Goal: Task Accomplishment & Management: Manage account settings

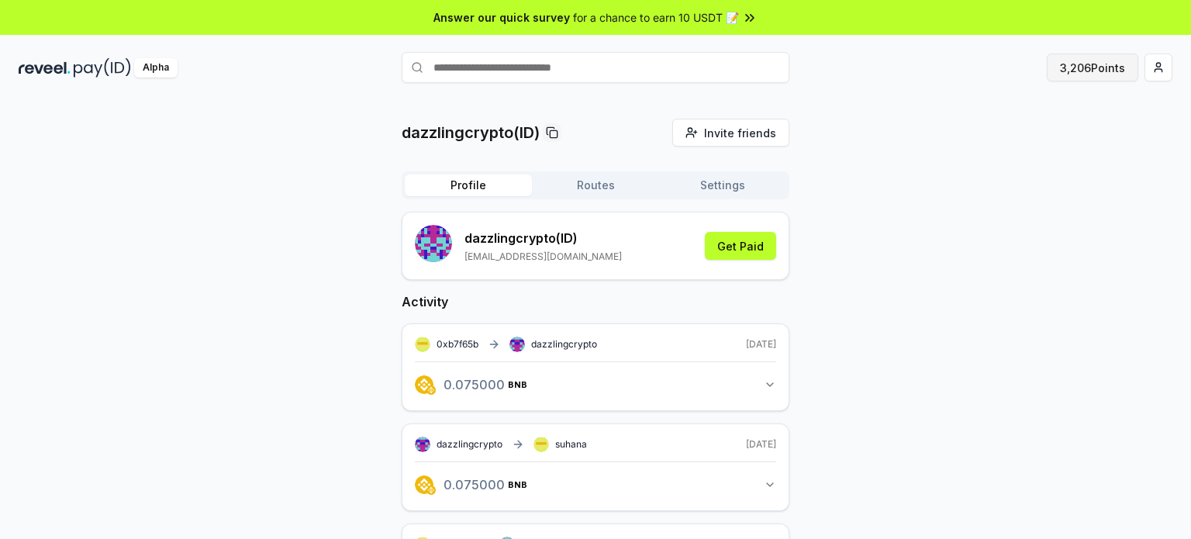
click at [1077, 64] on button "3,206 Points" at bounding box center [1093, 68] width 92 height 28
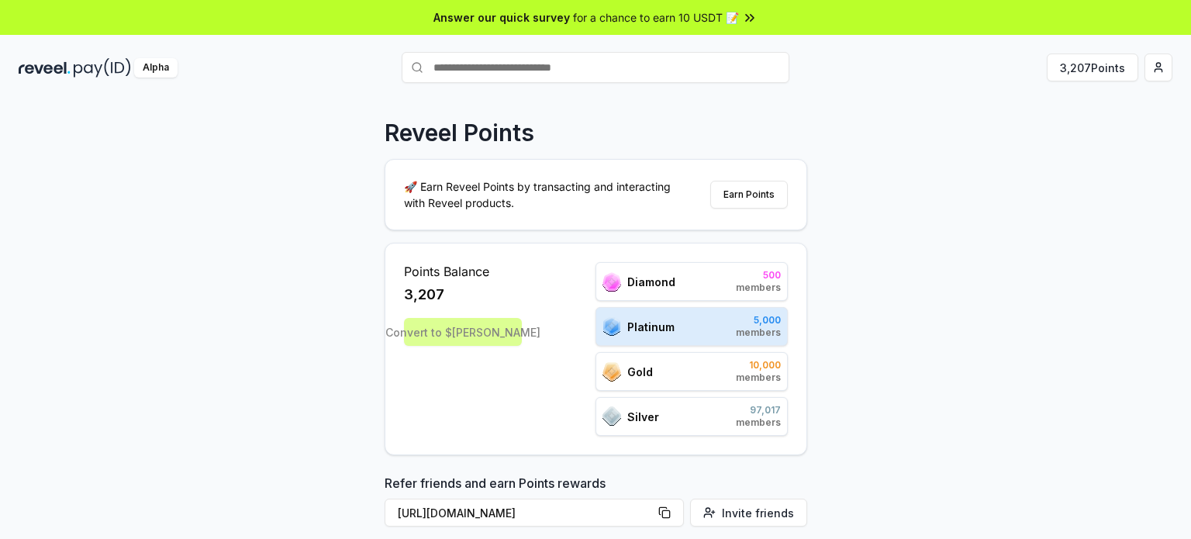
click at [444, 334] on div "Convert to $[PERSON_NAME]" at bounding box center [463, 332] width 118 height 28
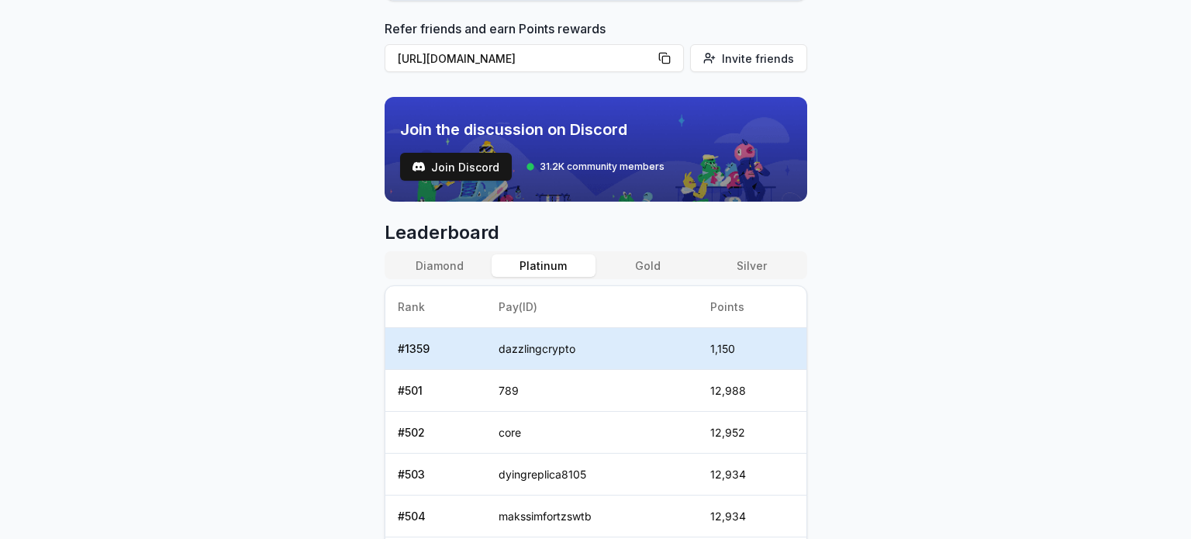
scroll to position [465, 0]
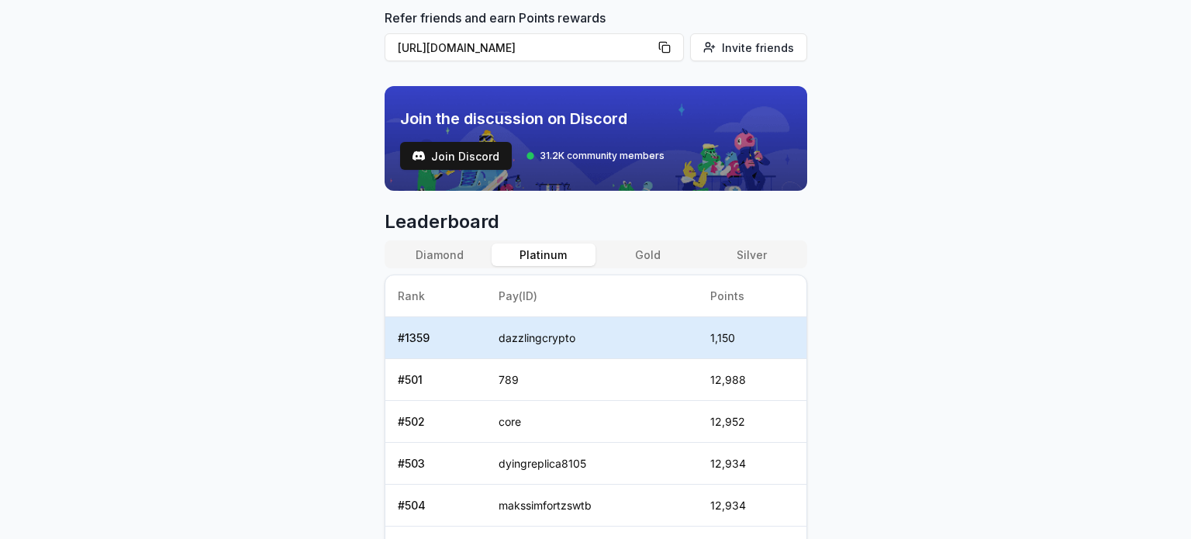
click at [634, 247] on button "Gold" at bounding box center [648, 255] width 104 height 22
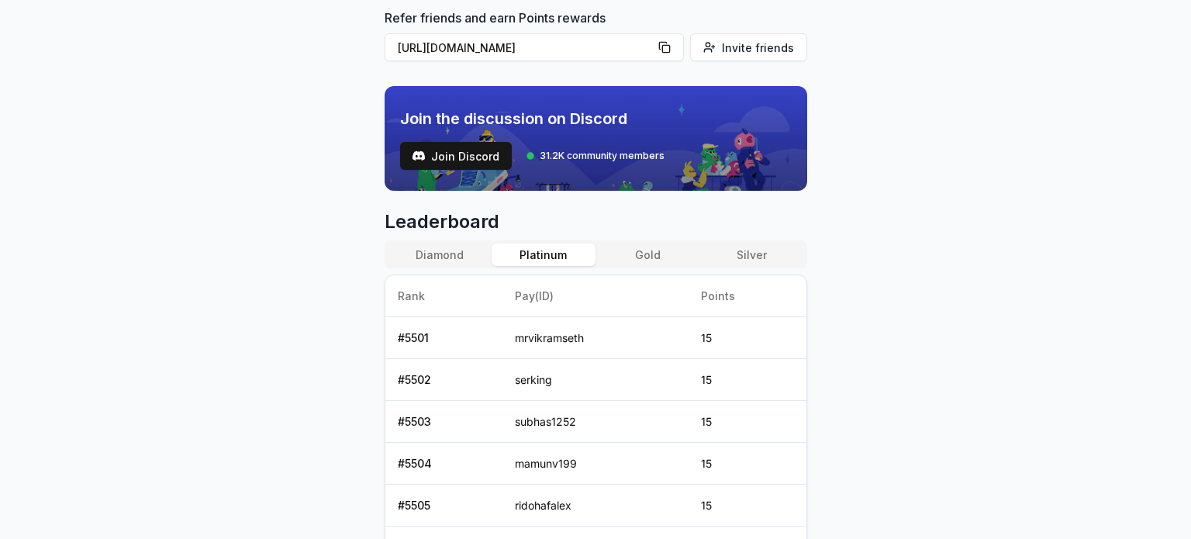
click at [552, 251] on button "Platinum" at bounding box center [544, 255] width 104 height 22
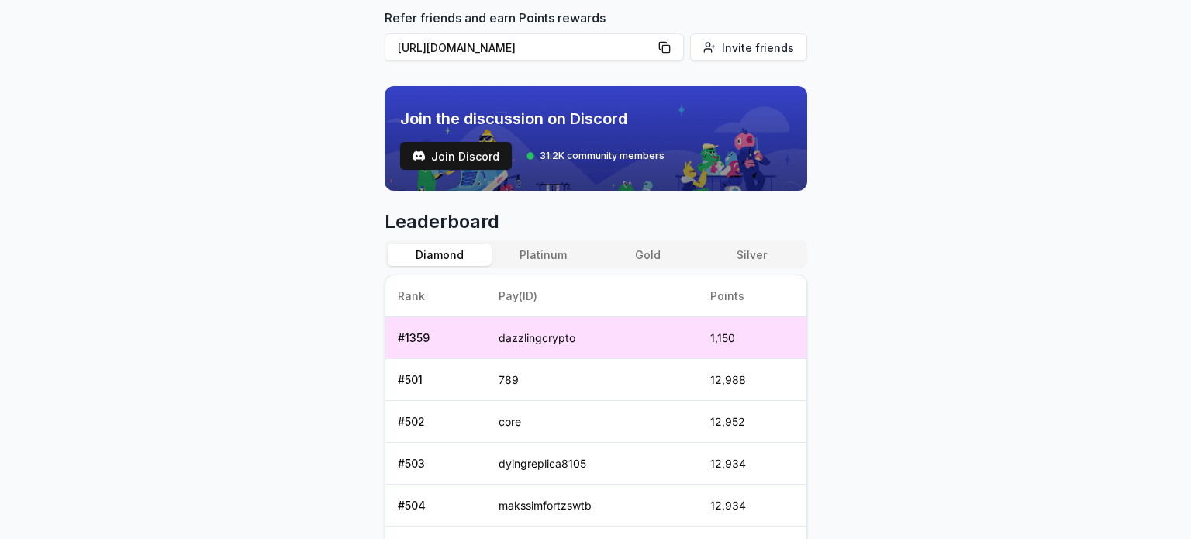
click at [437, 251] on button "Diamond" at bounding box center [440, 255] width 104 height 22
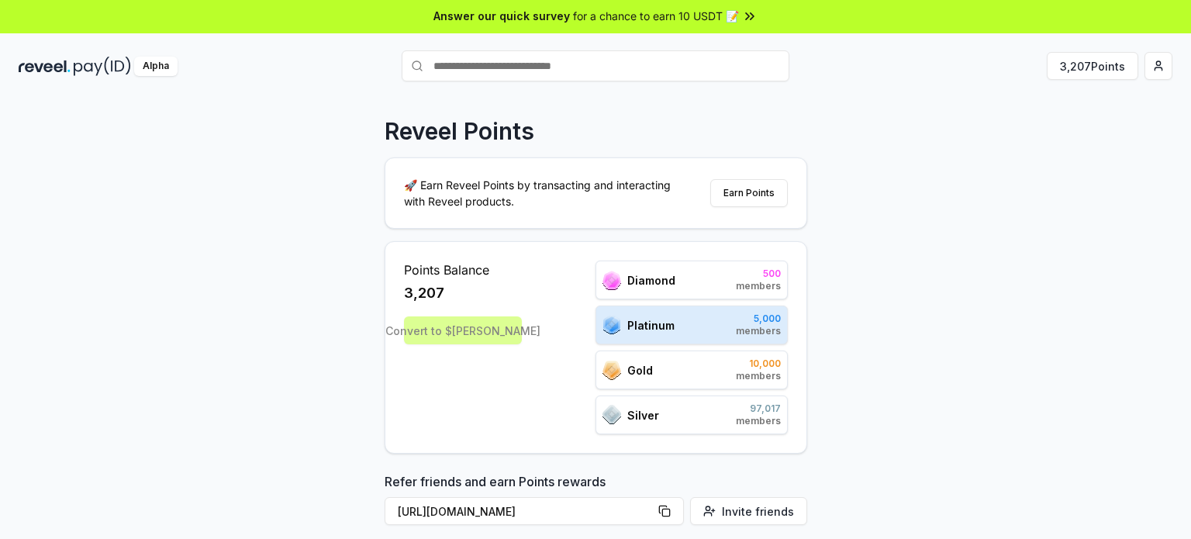
scroll to position [0, 0]
